Goal: Check status: Check status

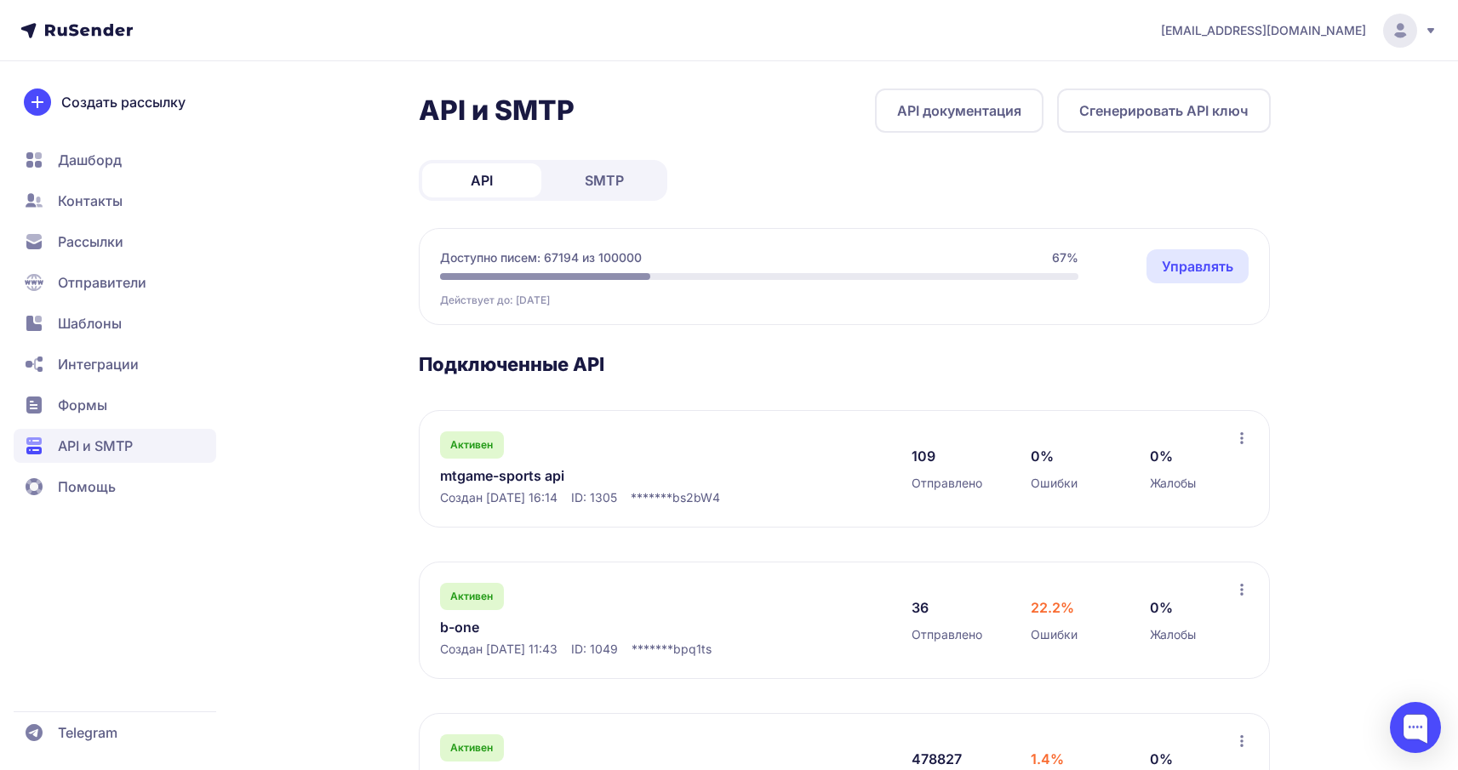
scroll to position [256, 0]
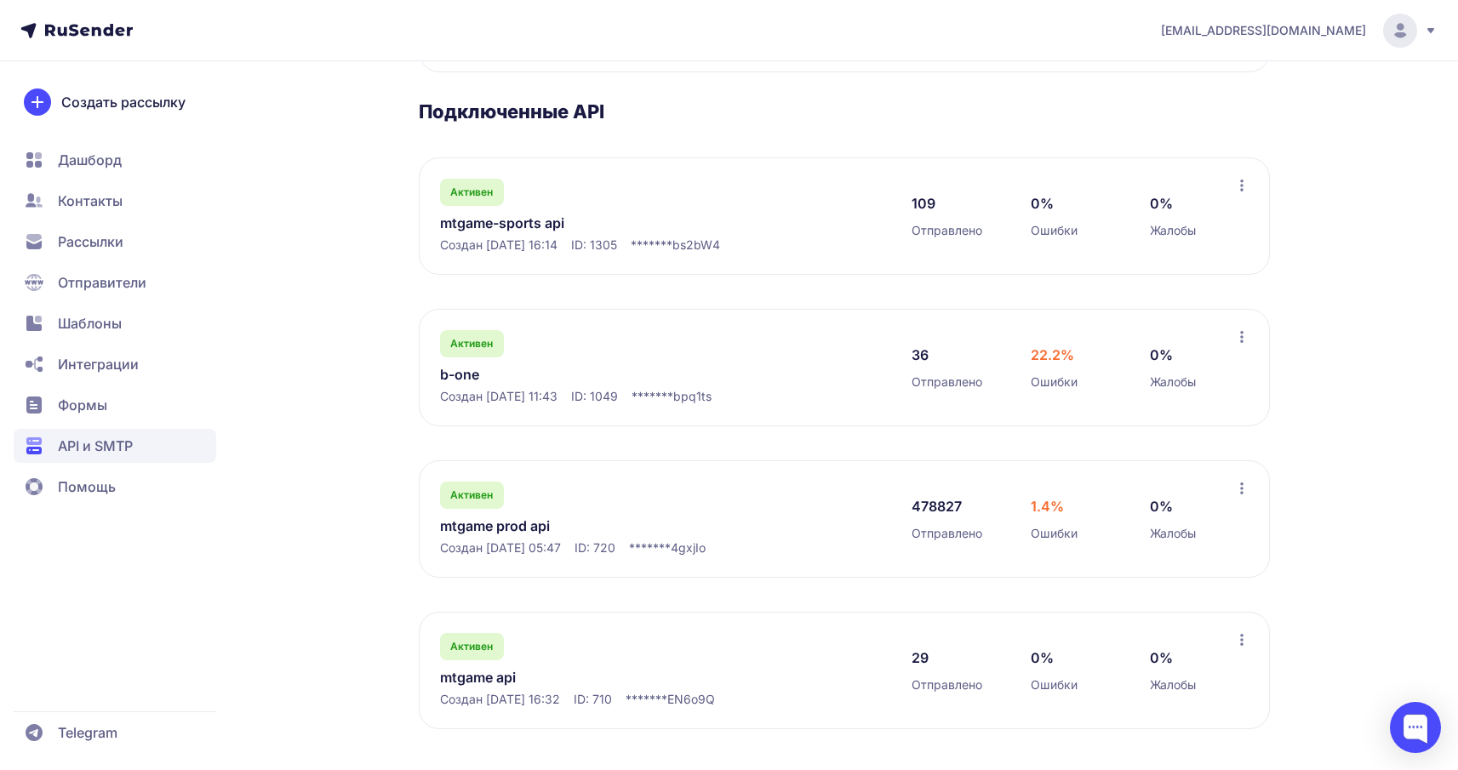
click at [516, 519] on link "mtgame prod api" at bounding box center [614, 526] width 349 height 20
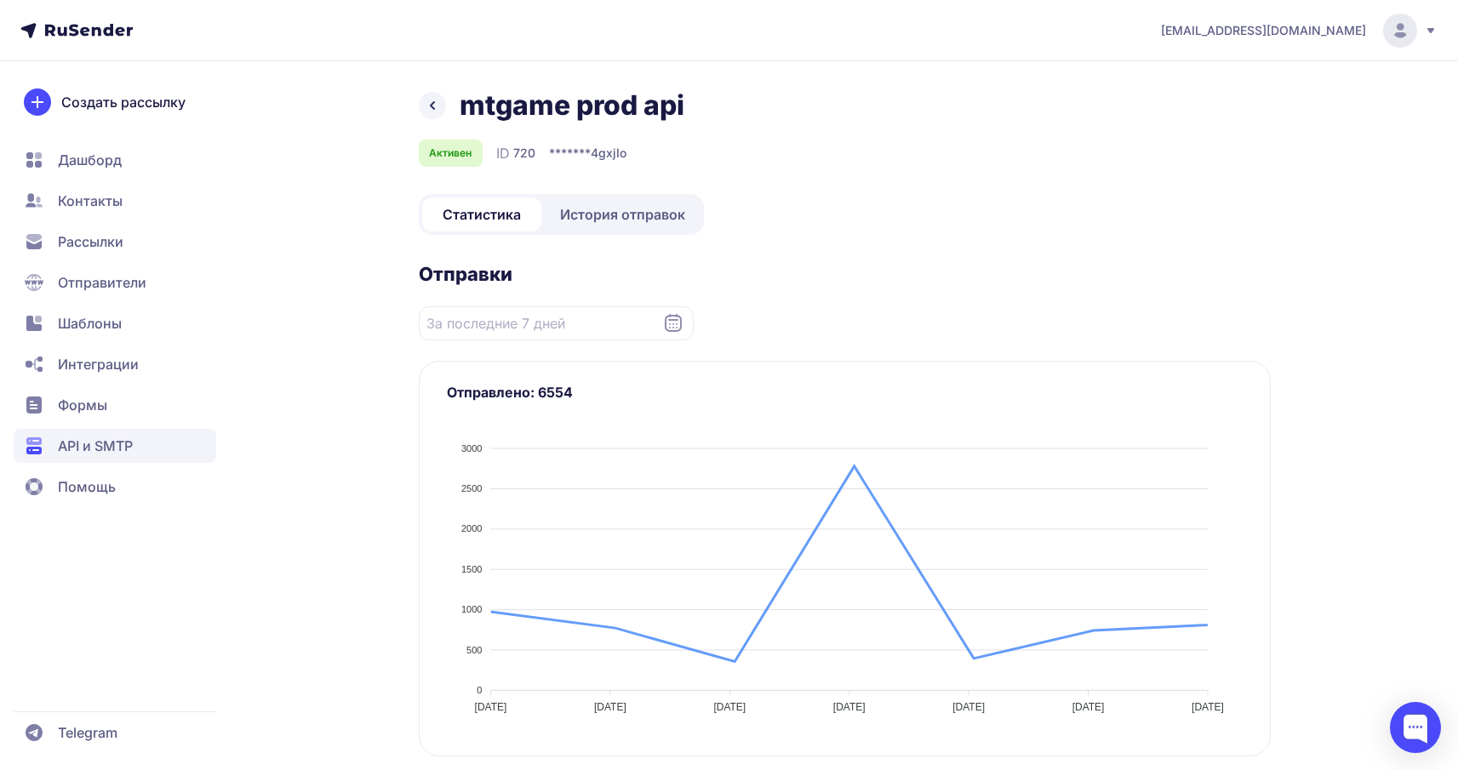
click at [591, 202] on link "История отправок" at bounding box center [623, 214] width 156 height 34
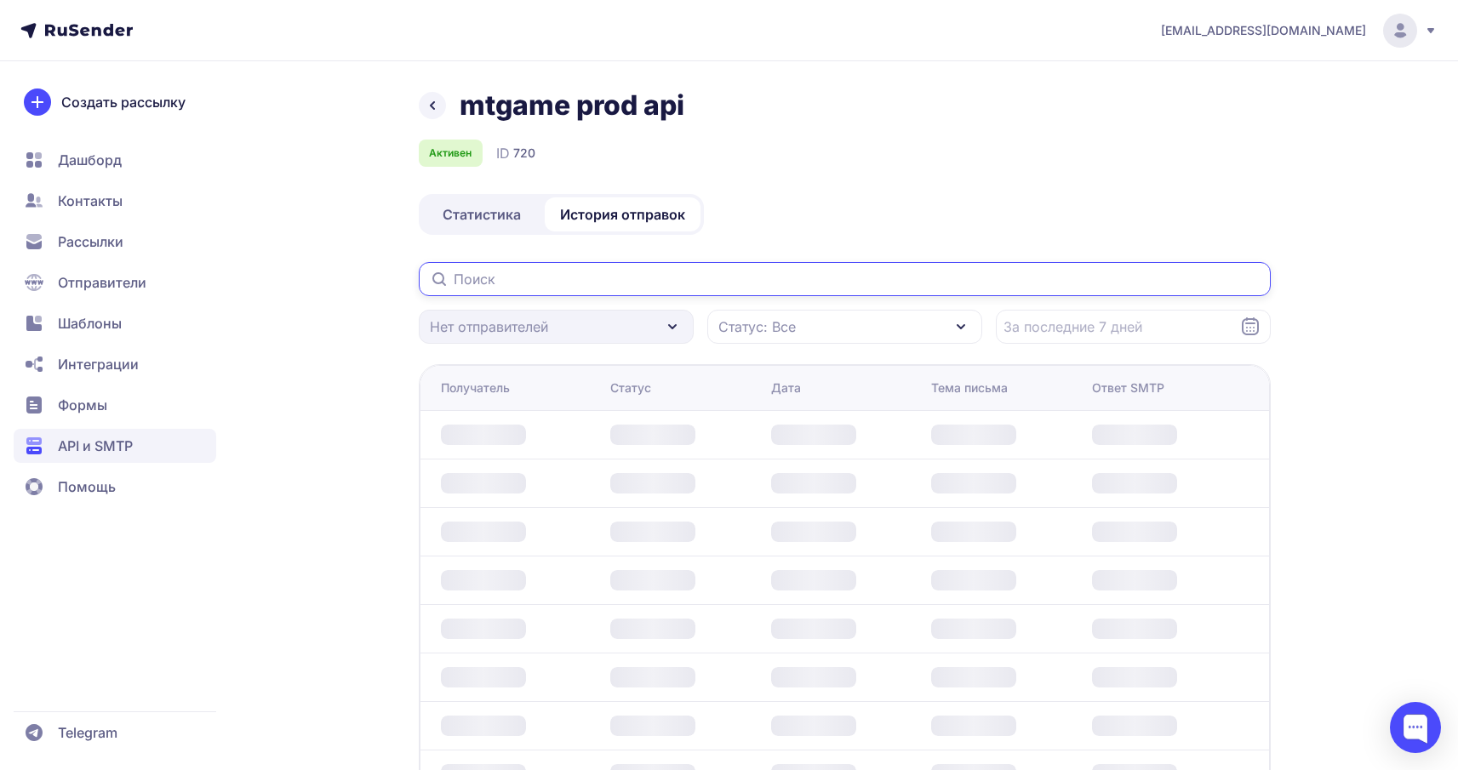
click at [520, 278] on input "text" at bounding box center [845, 279] width 852 height 34
paste input "[EMAIL_ADDRESS][PERSON_NAME][DOMAIN_NAME]"
type input "[EMAIL_ADDRESS][PERSON_NAME][DOMAIN_NAME]"
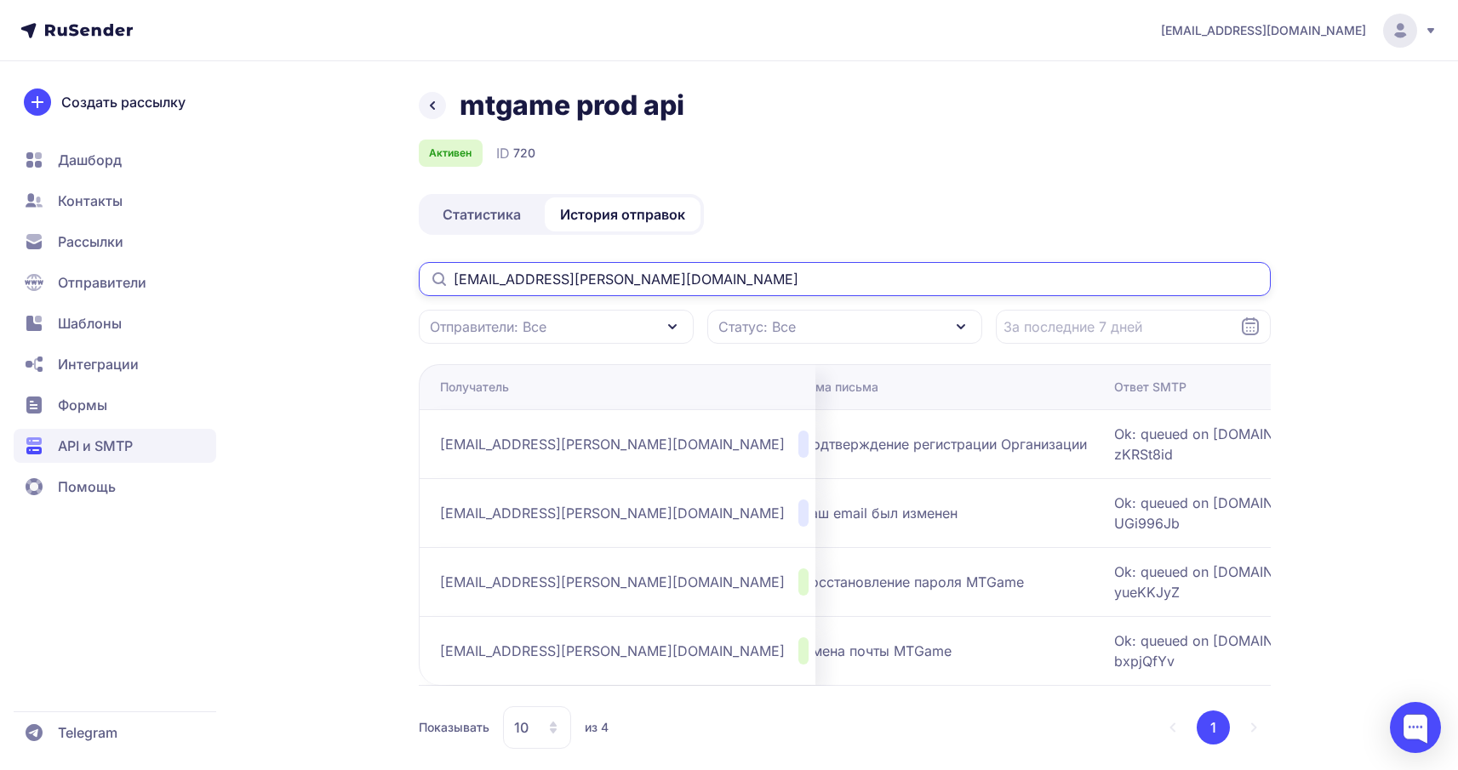
scroll to position [0, 268]
